Goal: Navigation & Orientation: Find specific page/section

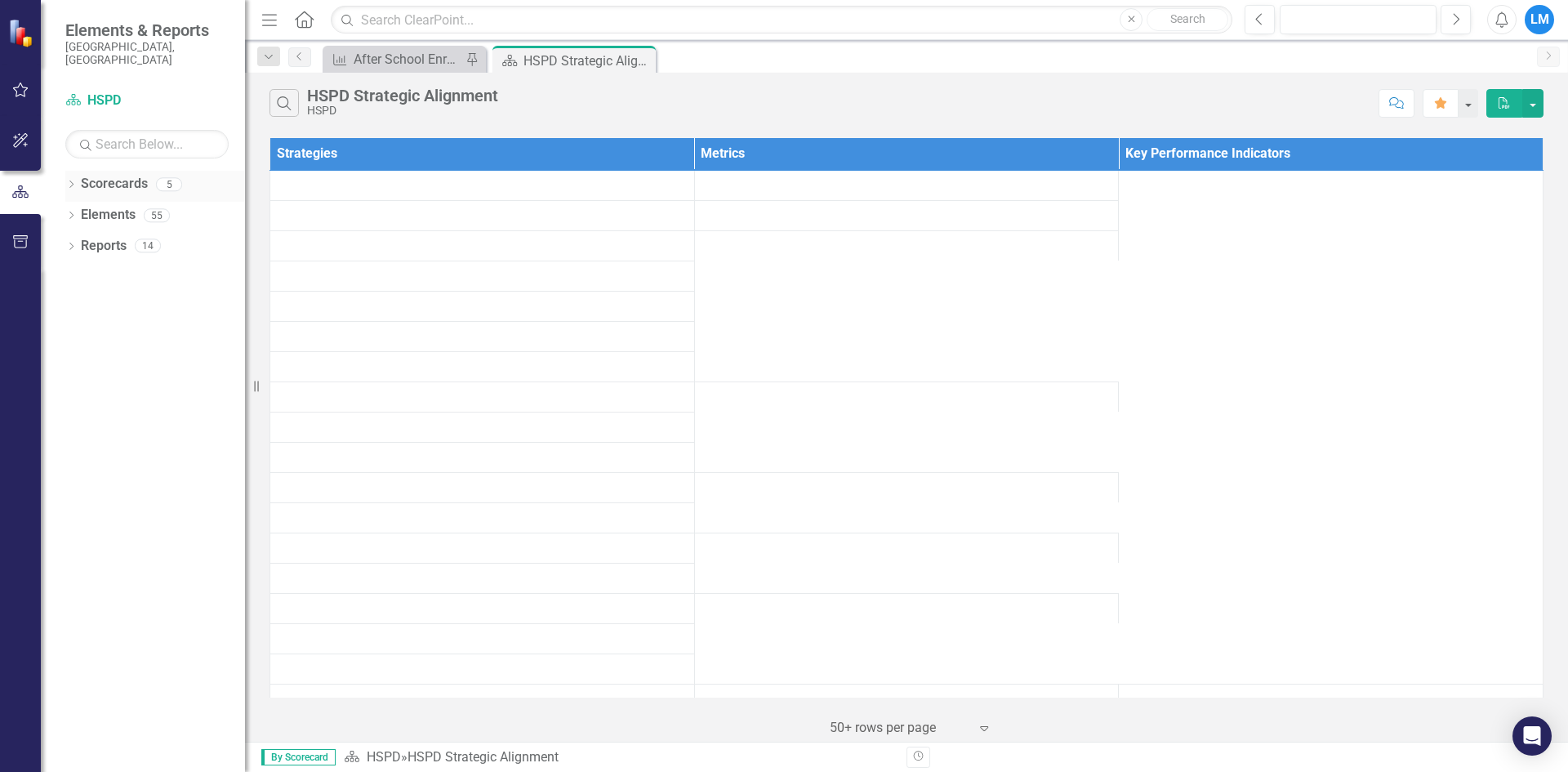
click at [108, 175] on link "Scorecards" at bounding box center [114, 184] width 67 height 19
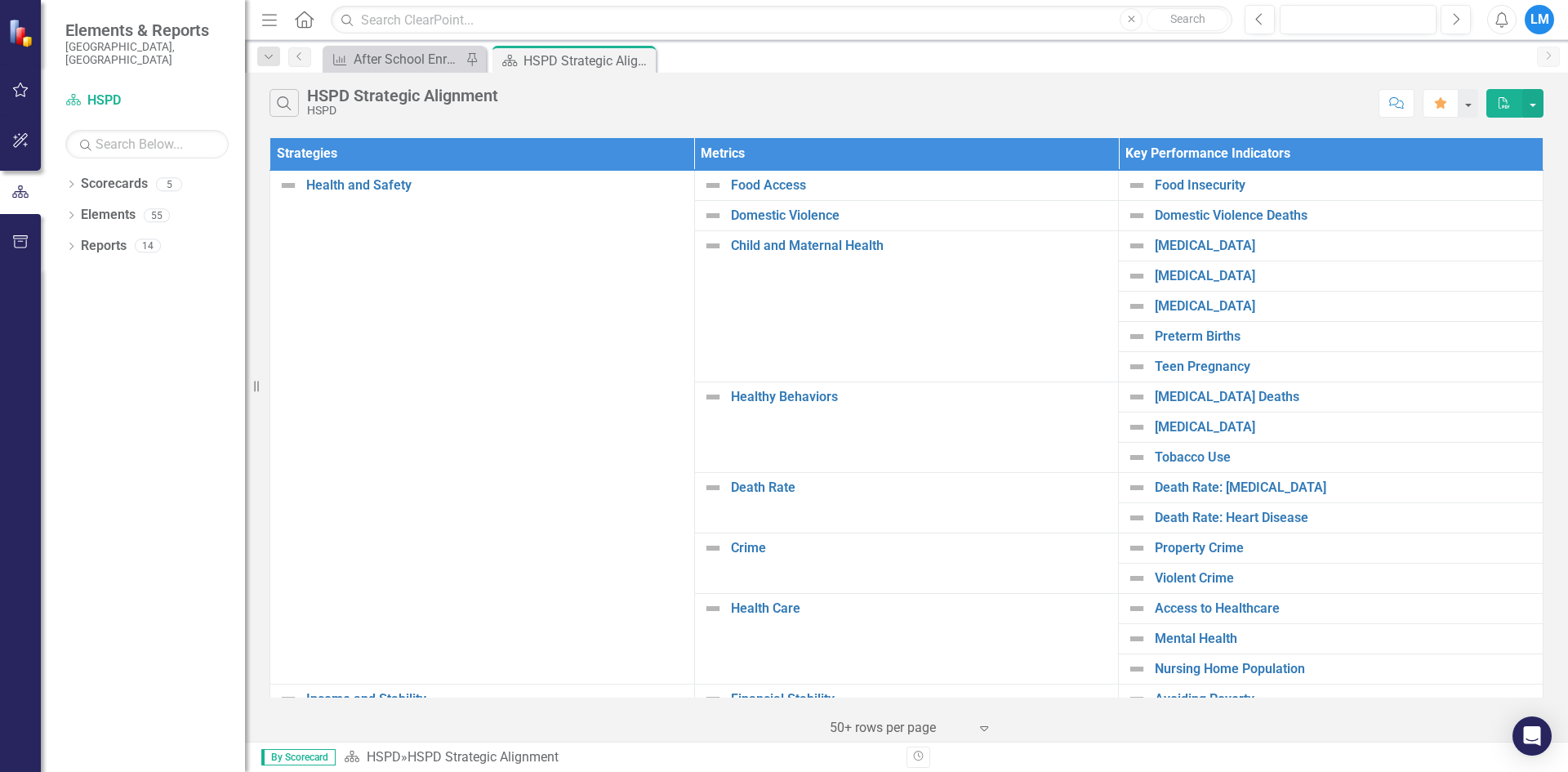
click at [271, 20] on icon "button" at bounding box center [269, 20] width 15 height 12
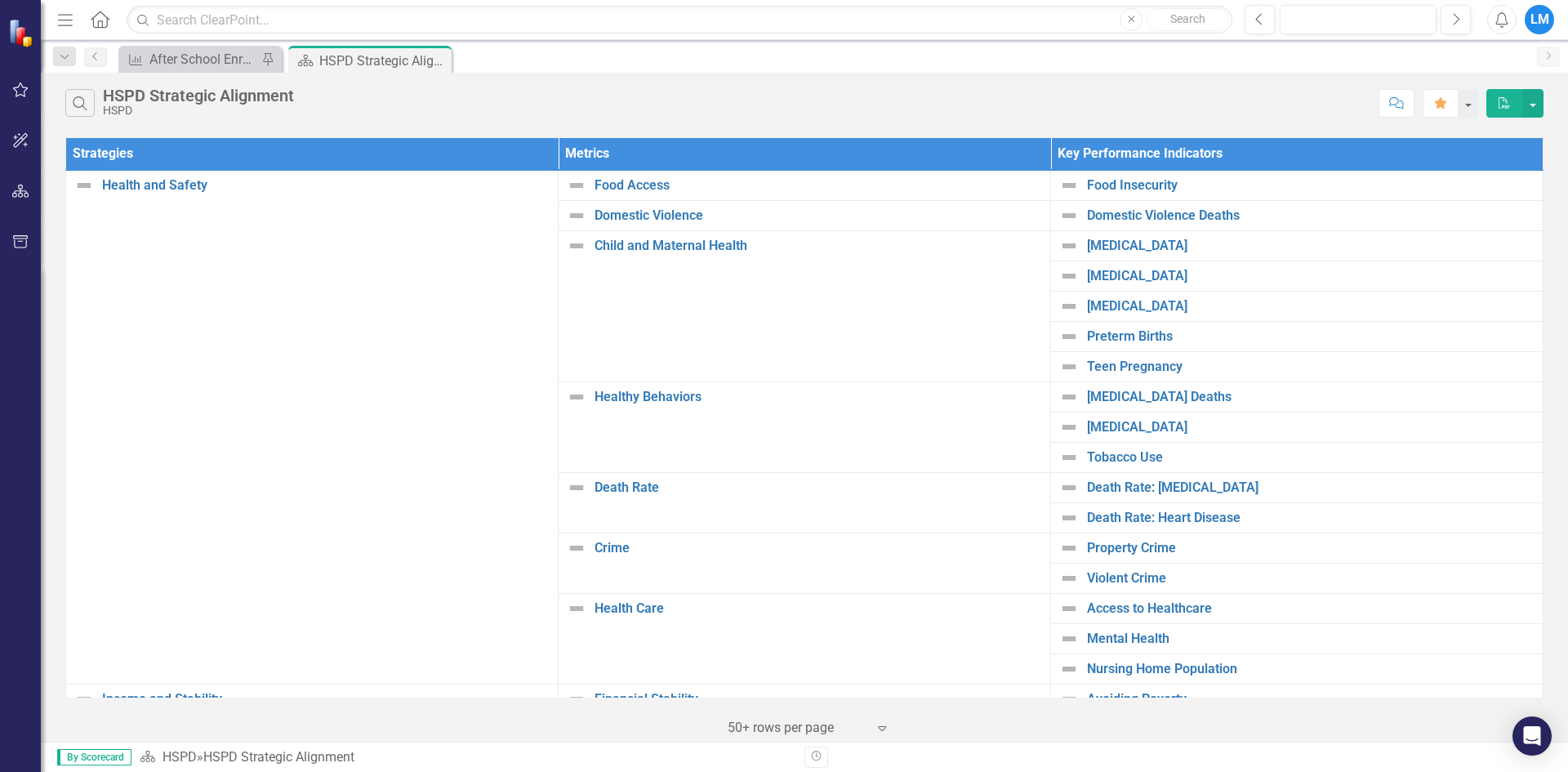
click at [102, 26] on icon "Home" at bounding box center [99, 19] width 21 height 17
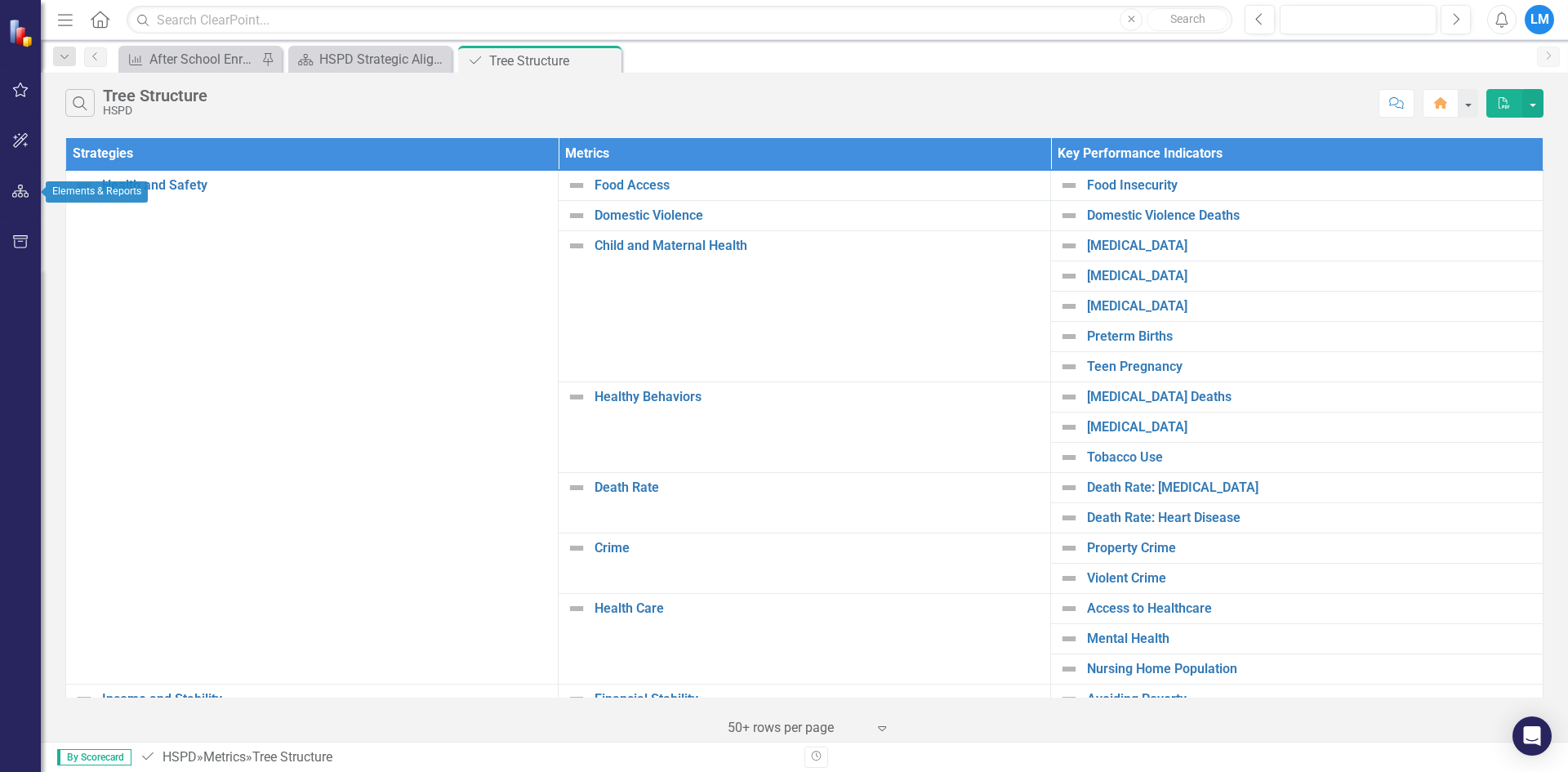
click at [23, 191] on icon "button" at bounding box center [20, 191] width 17 height 13
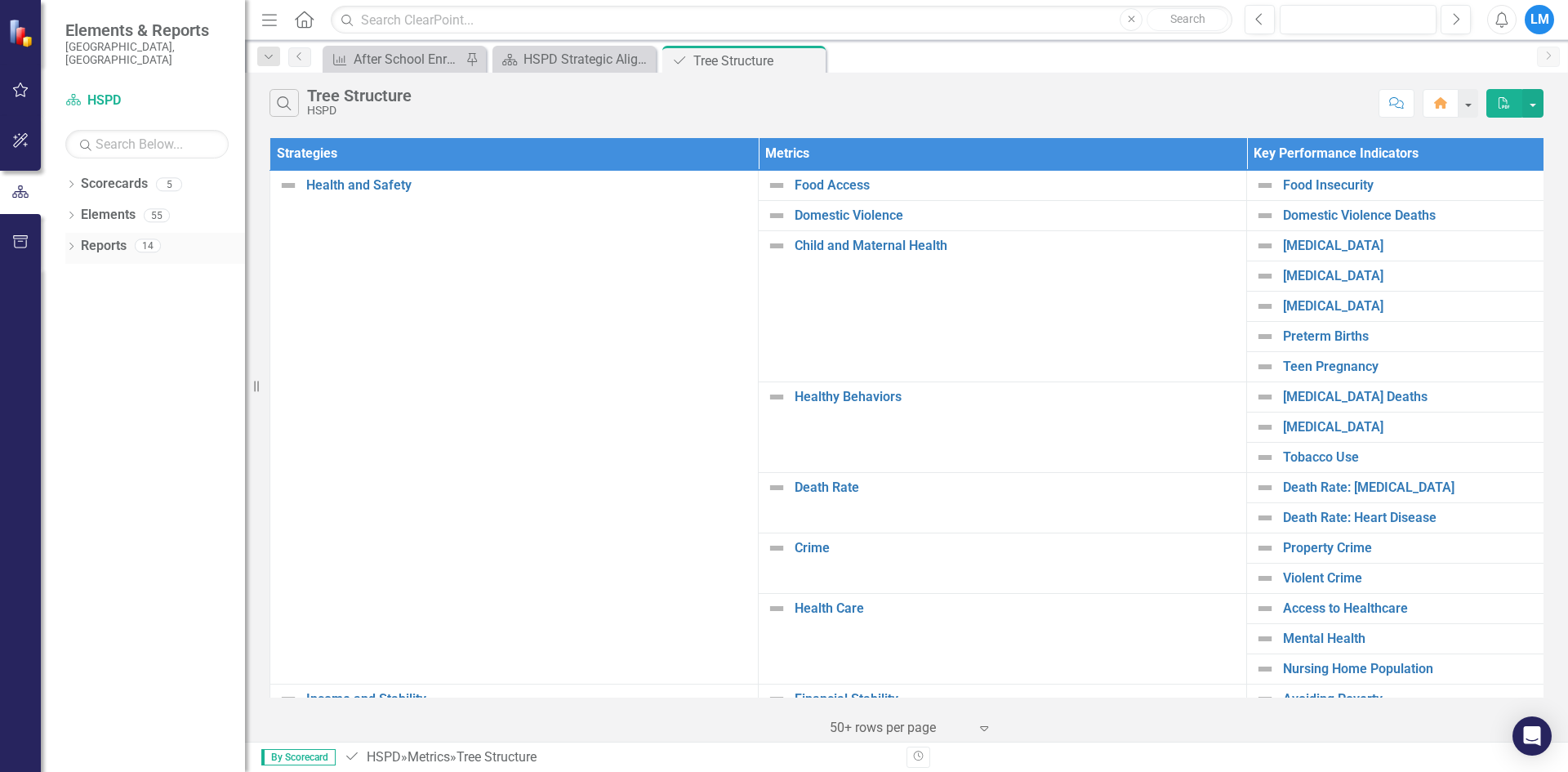
click at [94, 237] on link "Reports" at bounding box center [103, 246] width 45 height 19
click at [147, 239] on div "14" at bounding box center [147, 246] width 26 height 14
click at [146, 239] on div "14" at bounding box center [147, 246] width 26 height 14
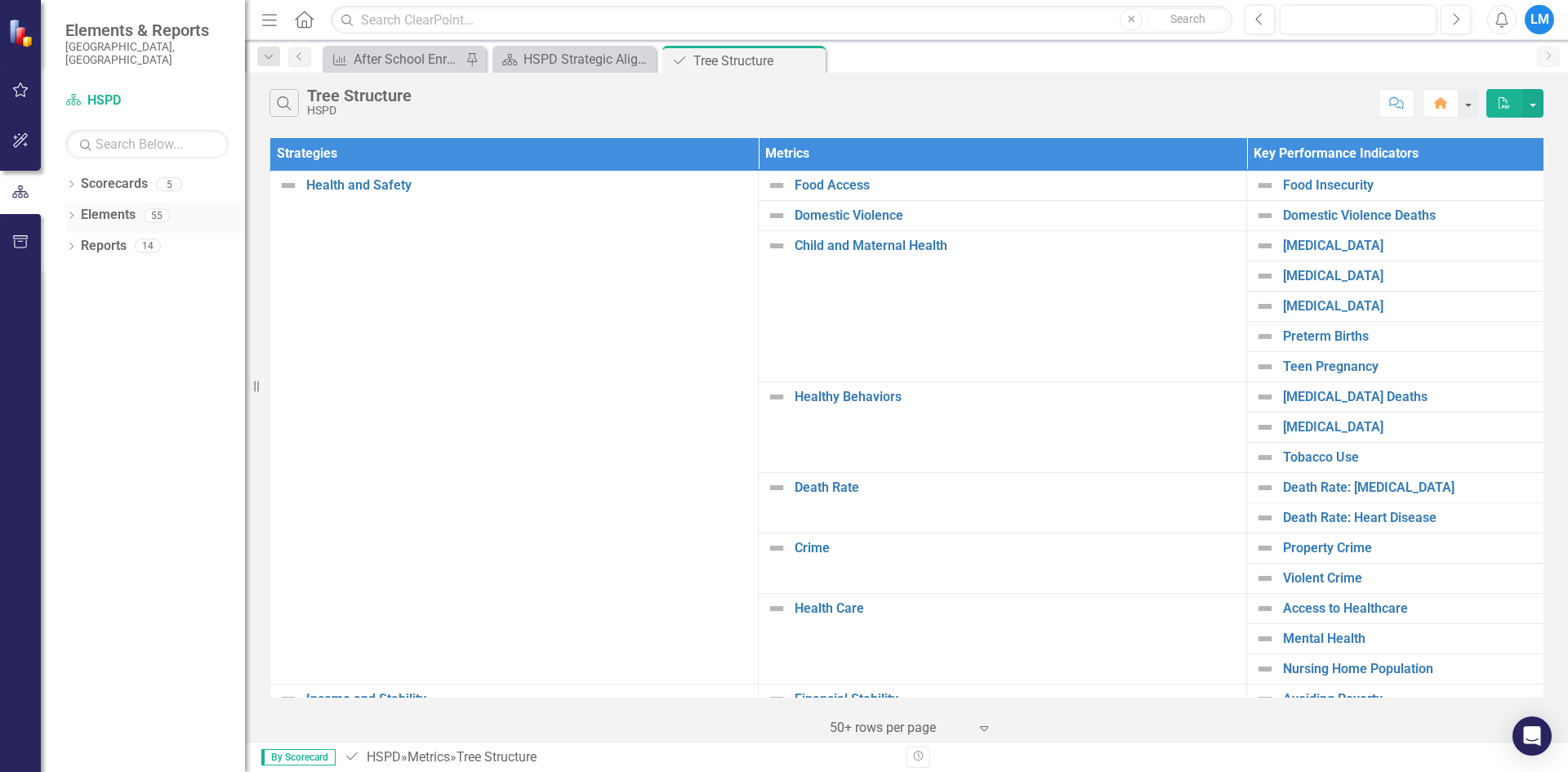
click at [154, 208] on div "55" at bounding box center [156, 215] width 26 height 14
click at [167, 178] on div "5" at bounding box center [169, 185] width 26 height 14
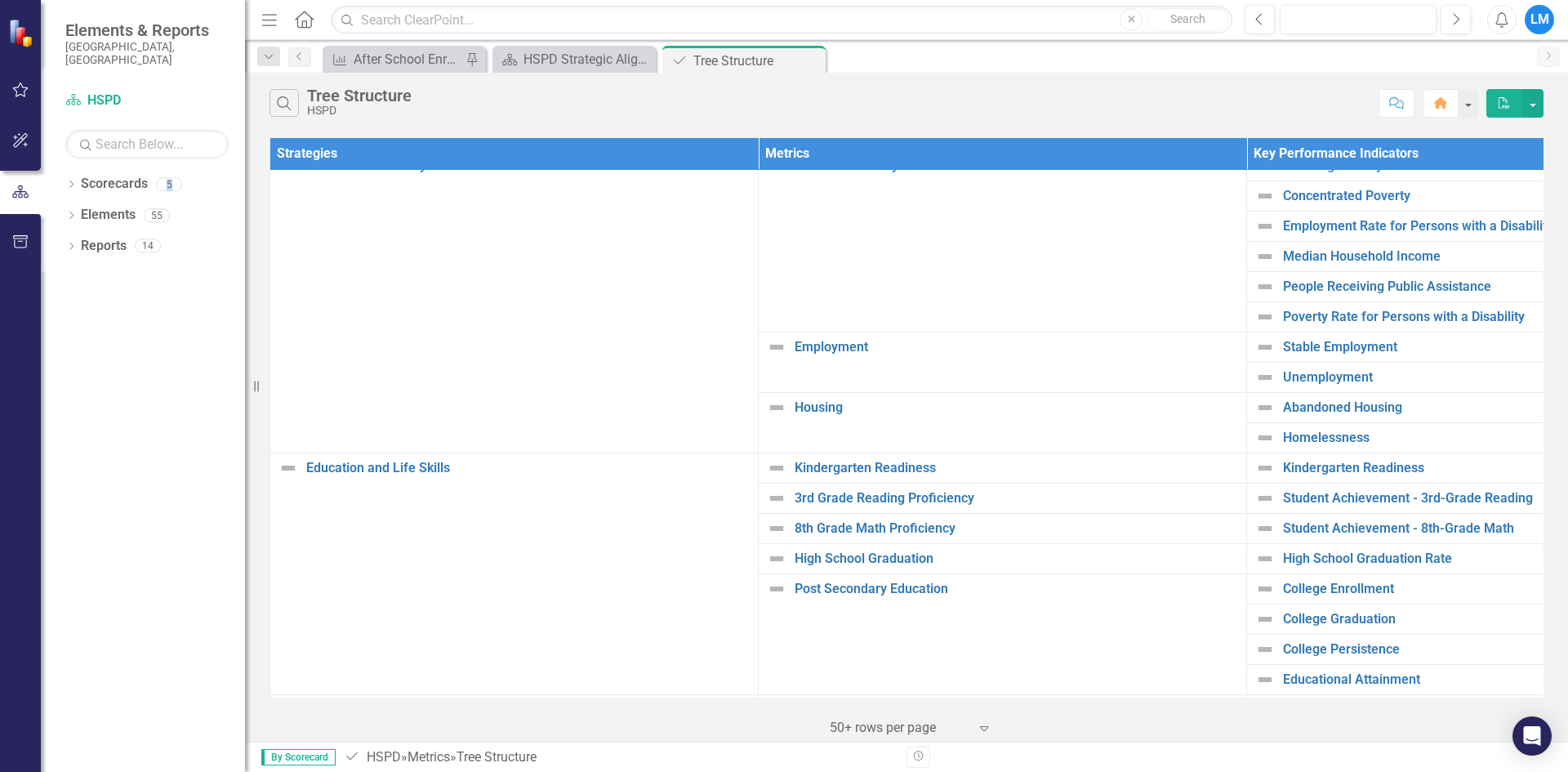
scroll to position [573, 0]
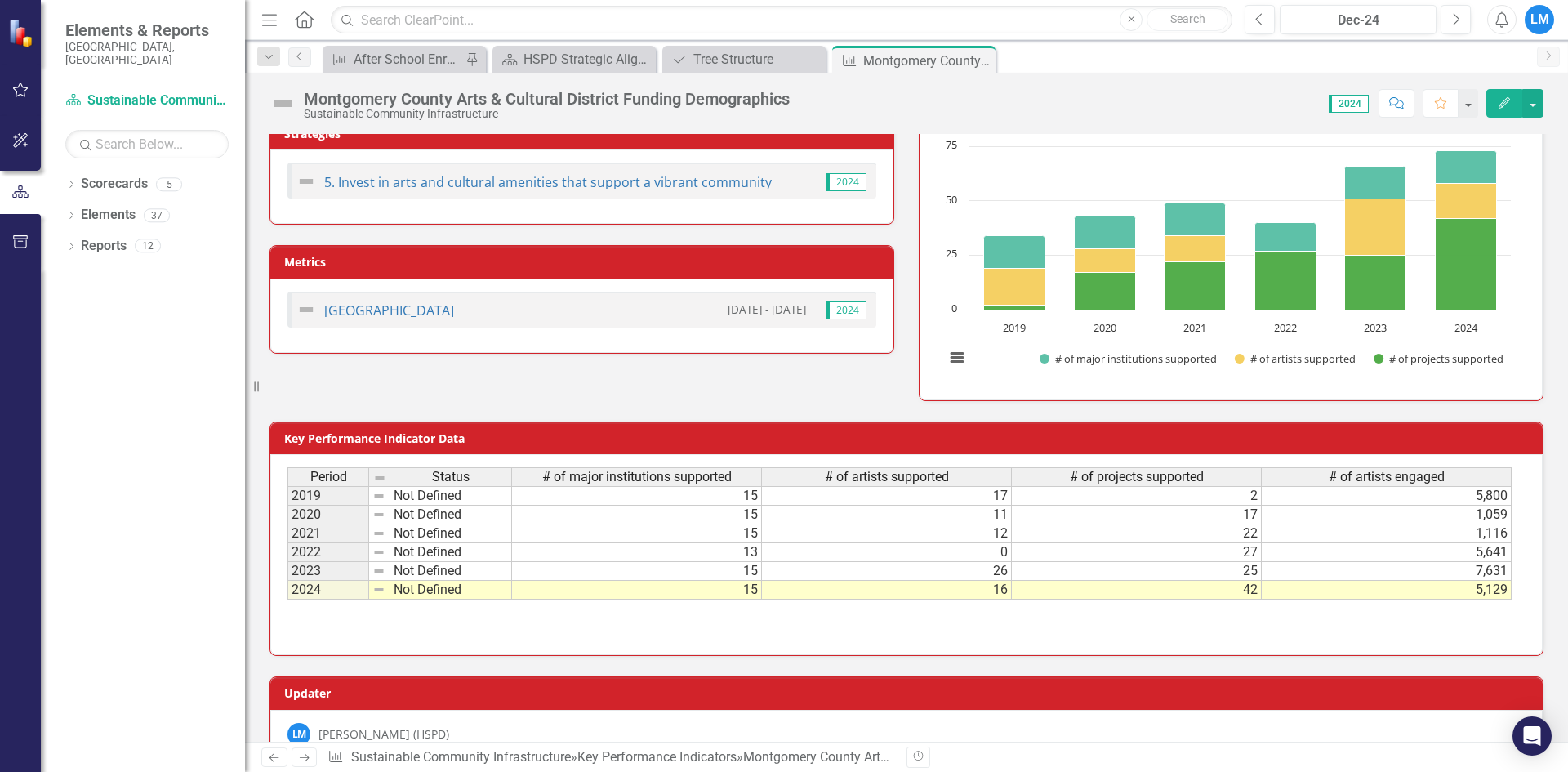
scroll to position [290, 0]
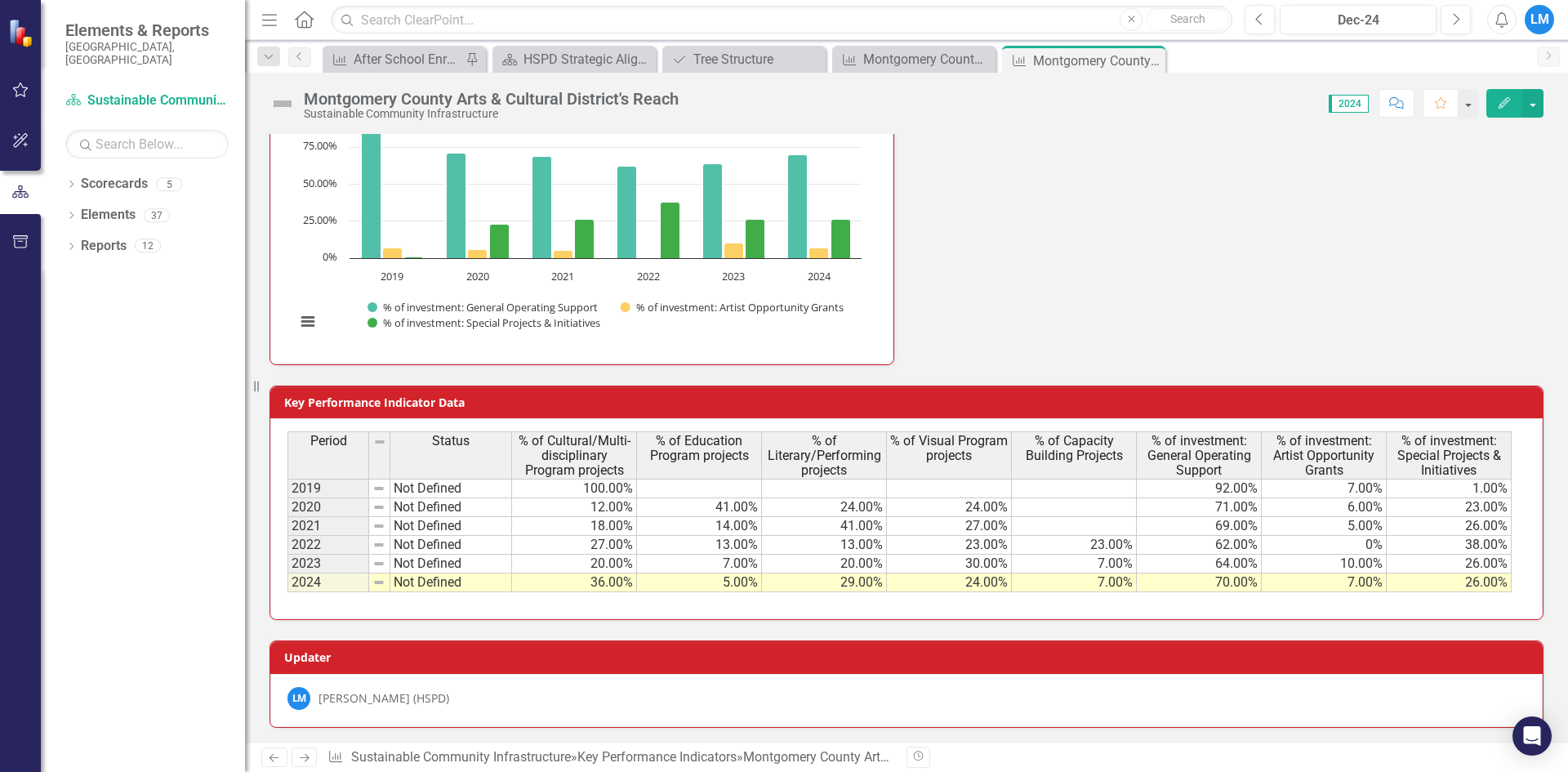
scroll to position [556, 0]
